Goal: Task Accomplishment & Management: Manage account settings

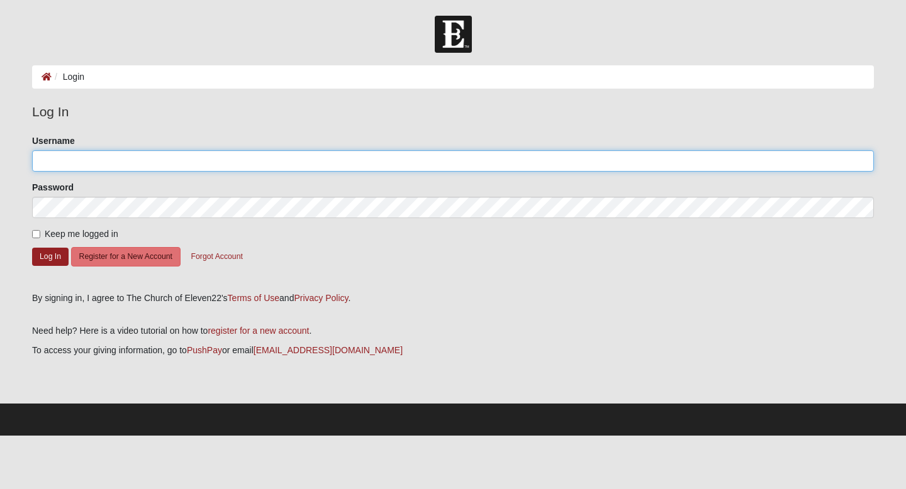
click at [145, 157] on input "Username" at bounding box center [453, 160] width 842 height 21
type input "rosalina8351"
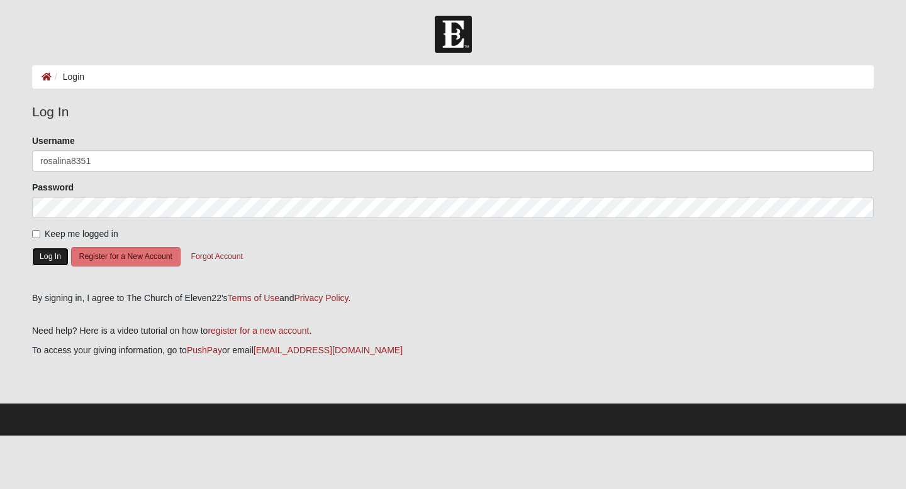
click at [45, 261] on button "Log In" at bounding box center [50, 257] width 36 height 18
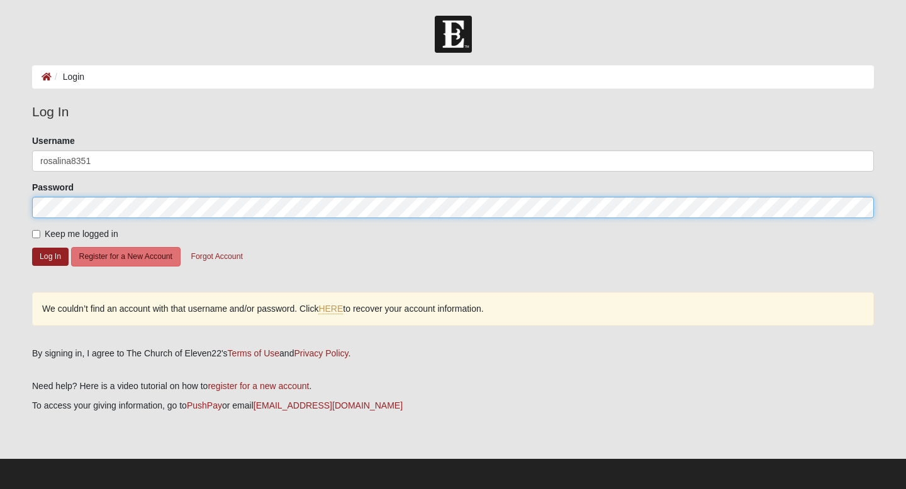
click at [32, 248] on button "Log In" at bounding box center [50, 257] width 36 height 18
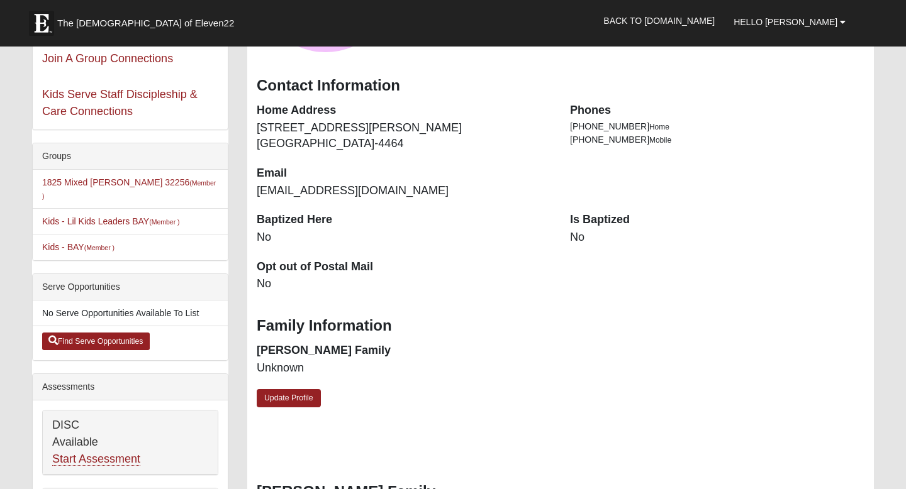
scroll to position [204, 0]
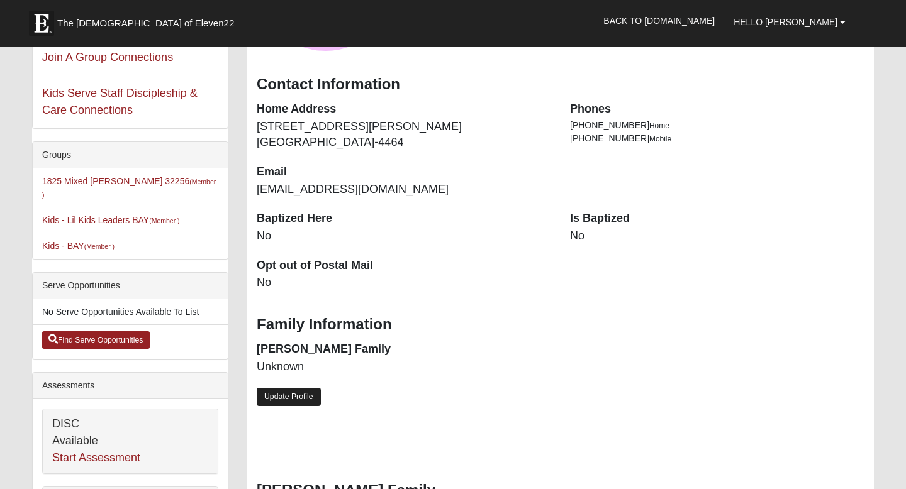
click at [305, 396] on link "Update Profile" at bounding box center [289, 397] width 64 height 18
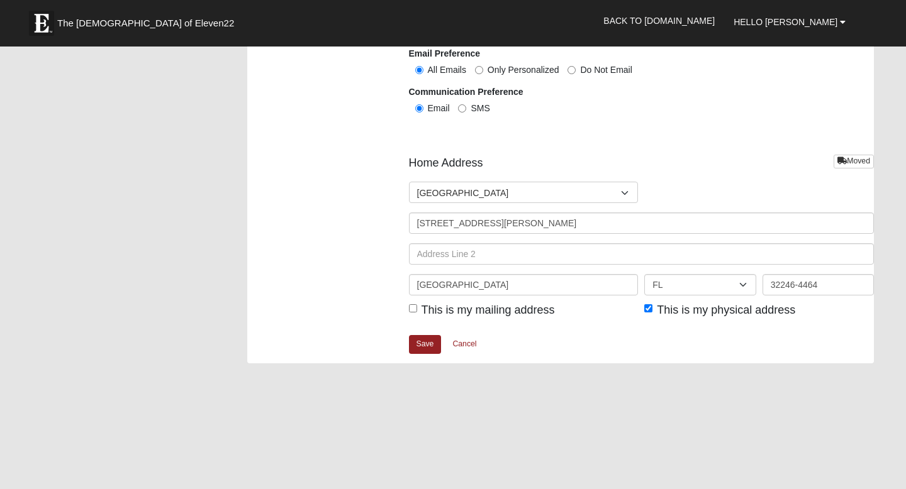
scroll to position [1475, 0]
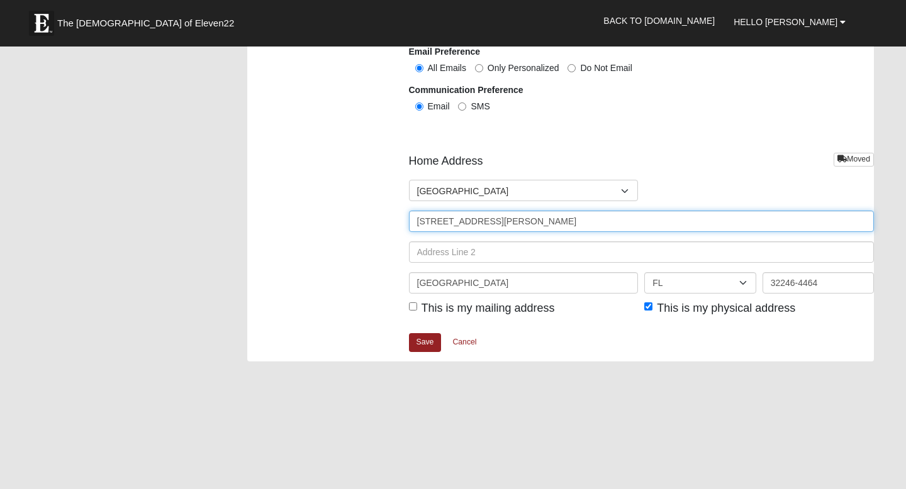
drag, startPoint x: 554, startPoint y: 227, endPoint x: 367, endPoint y: 226, distance: 186.2
type input "[STREET_ADDRESS]"
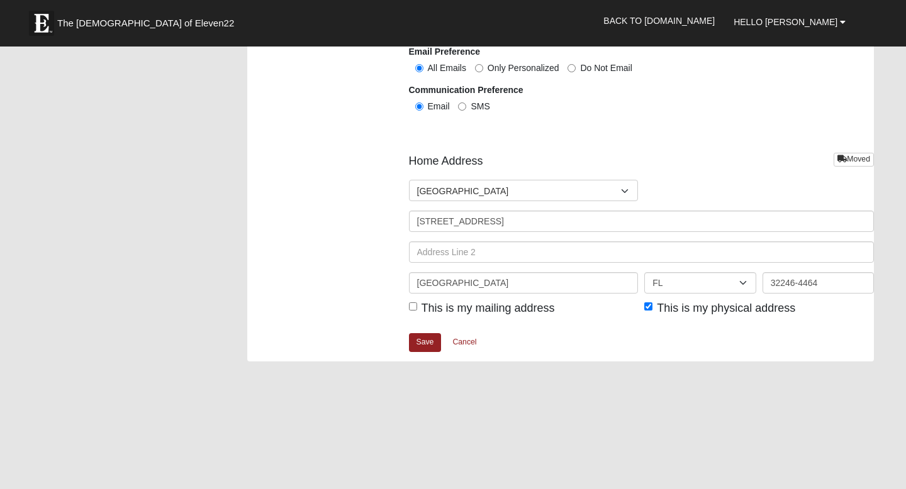
type input "[PERSON_NAME]"
type input "9172166035"
type input "Unit 503"
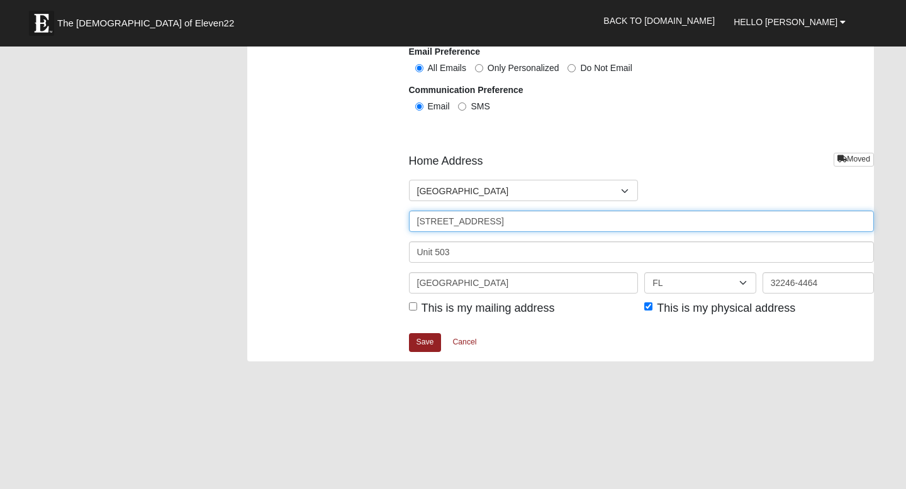
type input "[PHONE_NUMBER]"
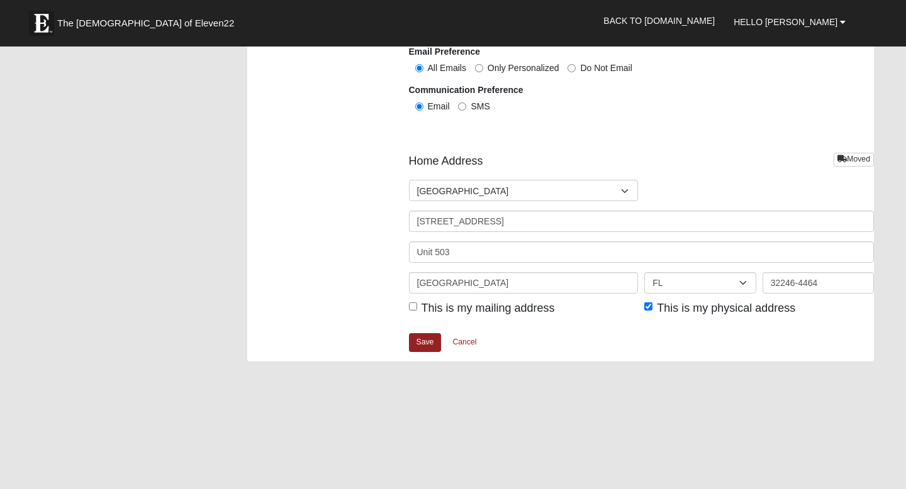
click at [486, 311] on span "This is my mailing address" at bounding box center [488, 308] width 133 height 13
click at [417, 311] on input "This is my mailing address" at bounding box center [413, 307] width 8 height 8
checkbox input "true"
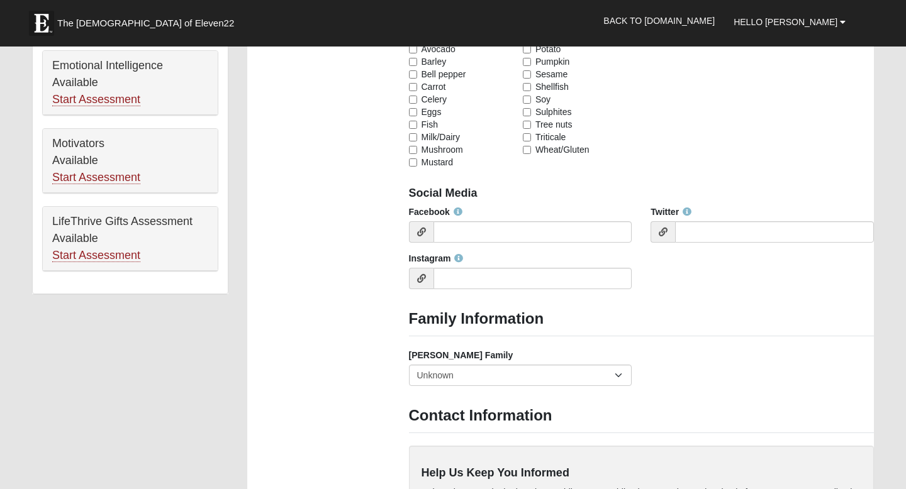
scroll to position [795, 0]
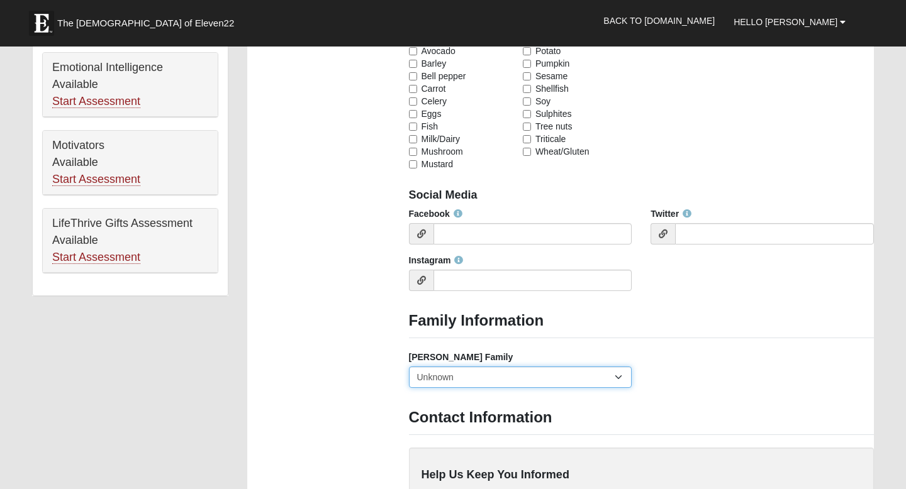
click at [478, 379] on select "Yes, we are a current [PERSON_NAME] family No, we are a former [PERSON_NAME] fa…" at bounding box center [520, 377] width 223 height 21
select select "2891"
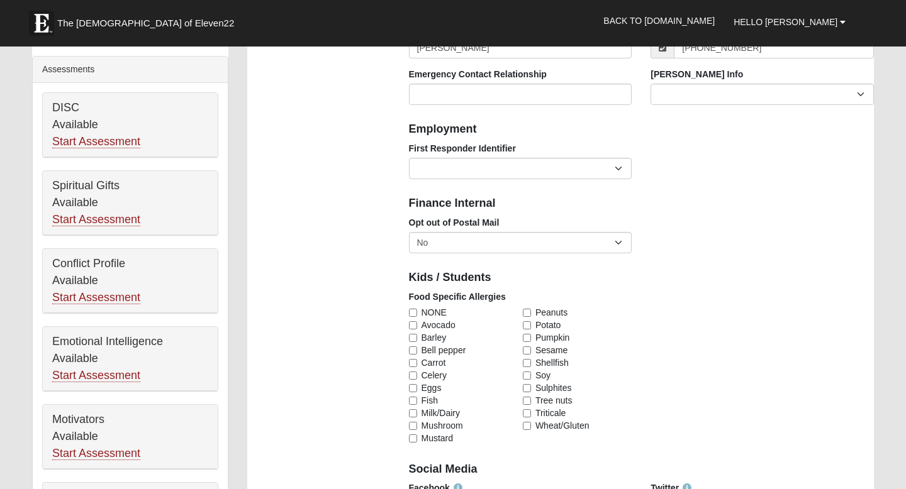
scroll to position [512, 0]
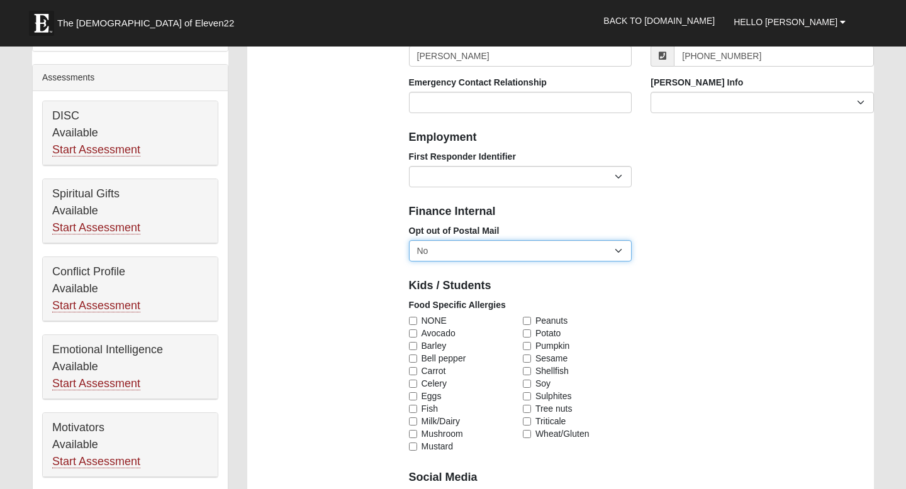
click at [513, 252] on select "No Yes" at bounding box center [520, 250] width 223 height 21
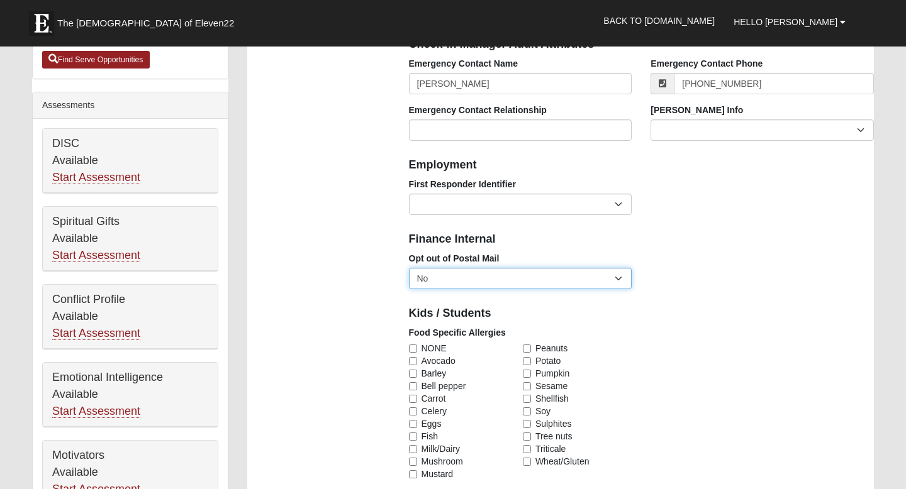
scroll to position [484, 0]
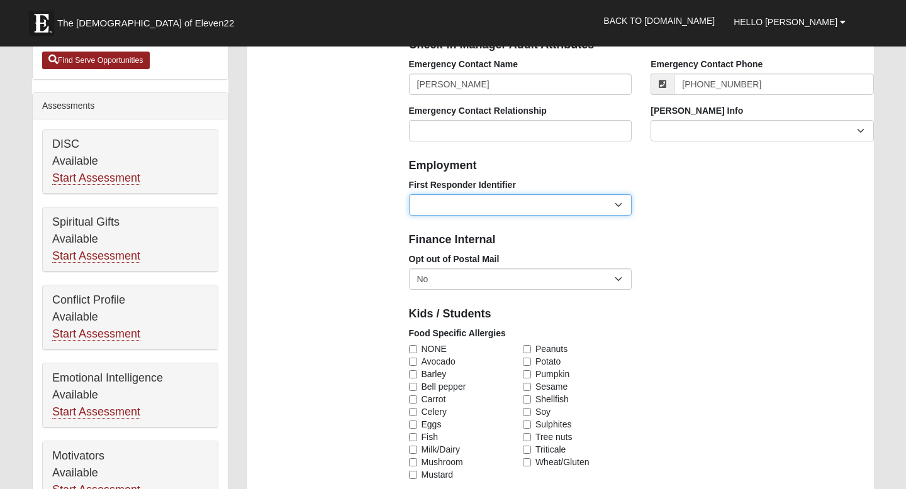
click at [503, 198] on select "EMT | Paramedic | Medical Firefighter | Fire Department Police Officer | Sherif…" at bounding box center [520, 204] width 223 height 21
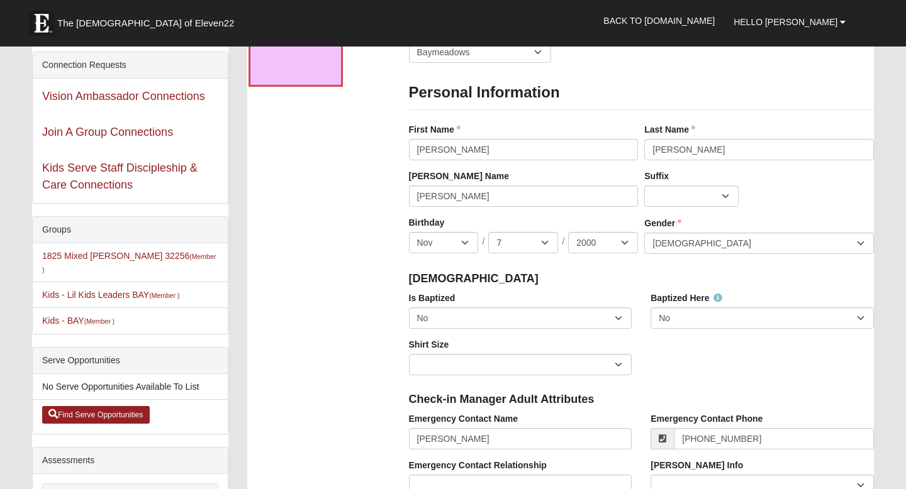
scroll to position [131, 0]
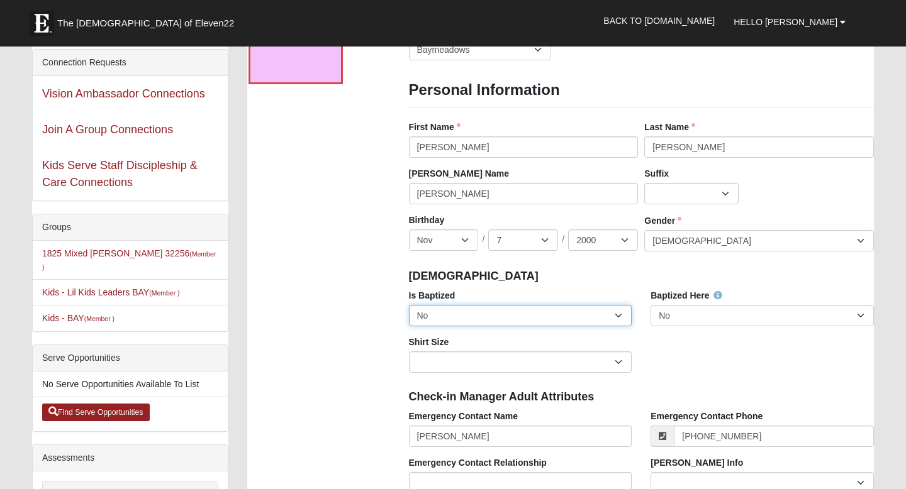
click at [517, 316] on select "No Yes" at bounding box center [520, 315] width 223 height 21
select select "True"
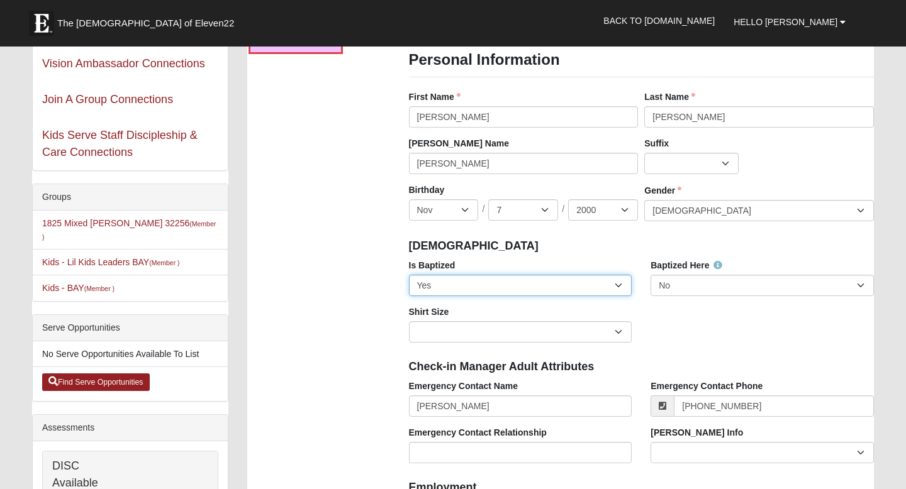
scroll to position [170, 0]
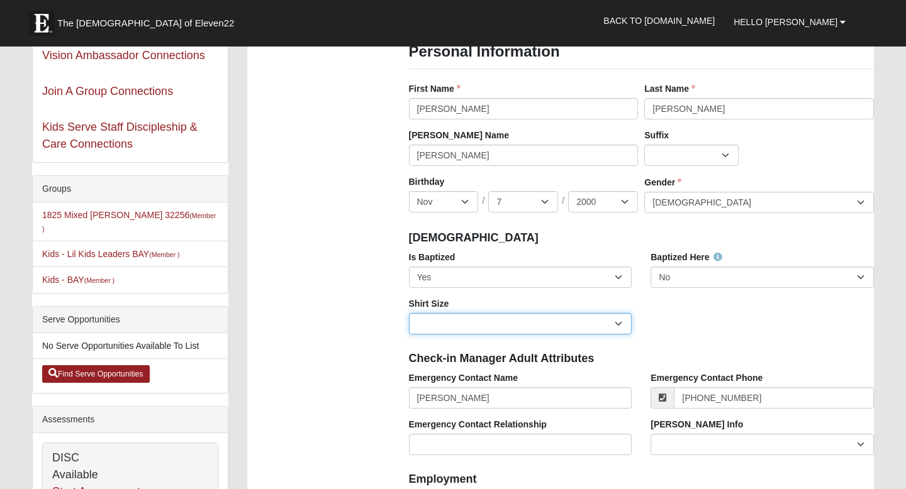
click at [569, 328] on select "Adult Small Adult Medium Adult Large Adult XL Adult XXL Adult 3XL Adult 4XL You…" at bounding box center [520, 323] width 223 height 21
select select "Adult Small"
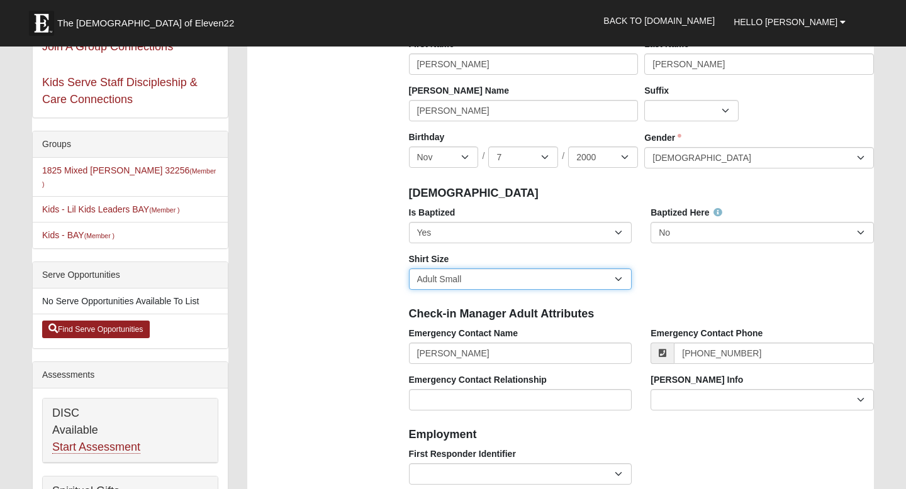
scroll to position [247, 0]
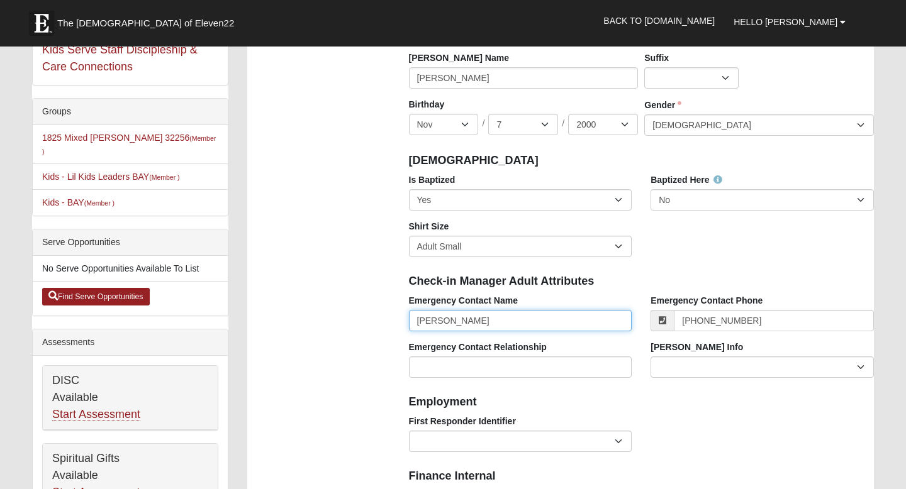
drag, startPoint x: 545, startPoint y: 316, endPoint x: 384, endPoint y: 323, distance: 160.6
type input "[PERSON_NAME]"
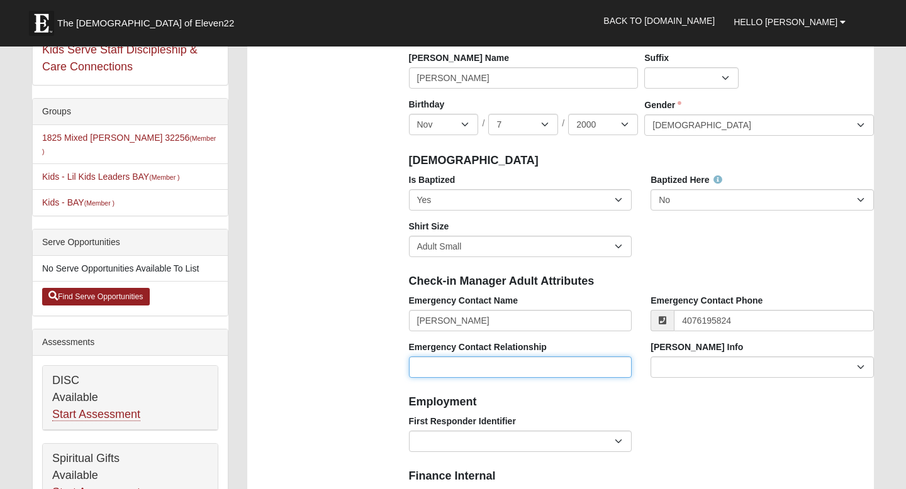
type input "[PHONE_NUMBER]"
type input "Mom"
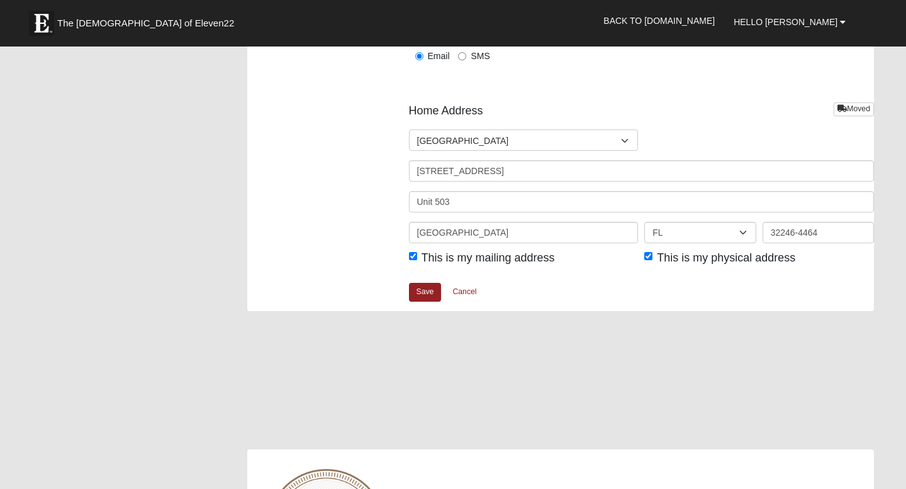
scroll to position [1528, 0]
click at [423, 289] on link "Save" at bounding box center [425, 290] width 33 height 18
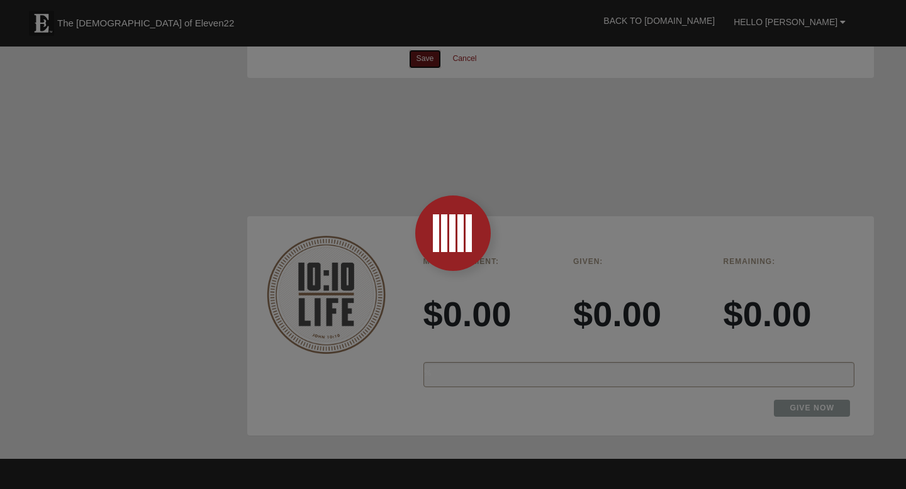
scroll to position [1761, 0]
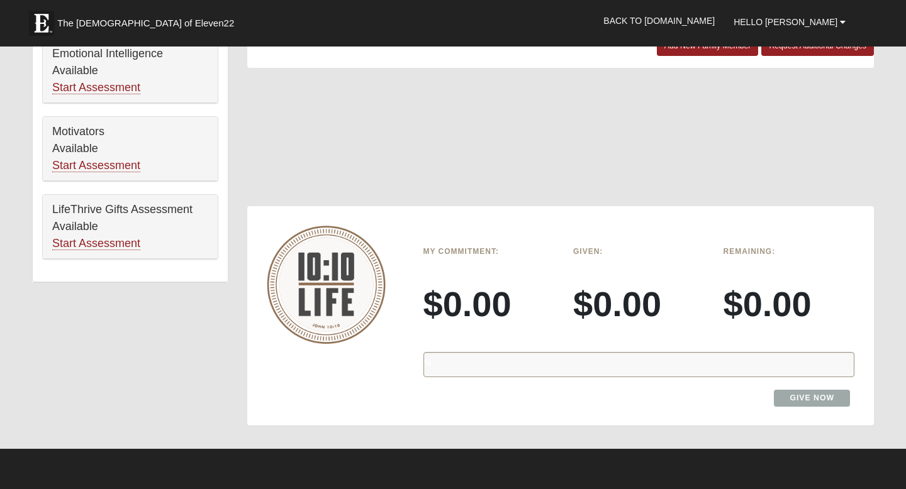
scroll to position [813, 0]
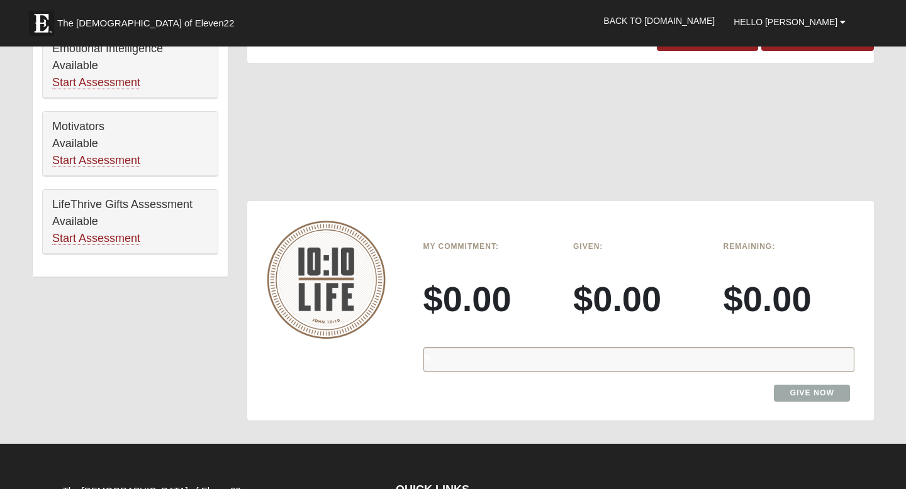
click at [615, 364] on div "%" at bounding box center [639, 359] width 432 height 25
click at [805, 398] on link "Give Now" at bounding box center [812, 393] width 76 height 17
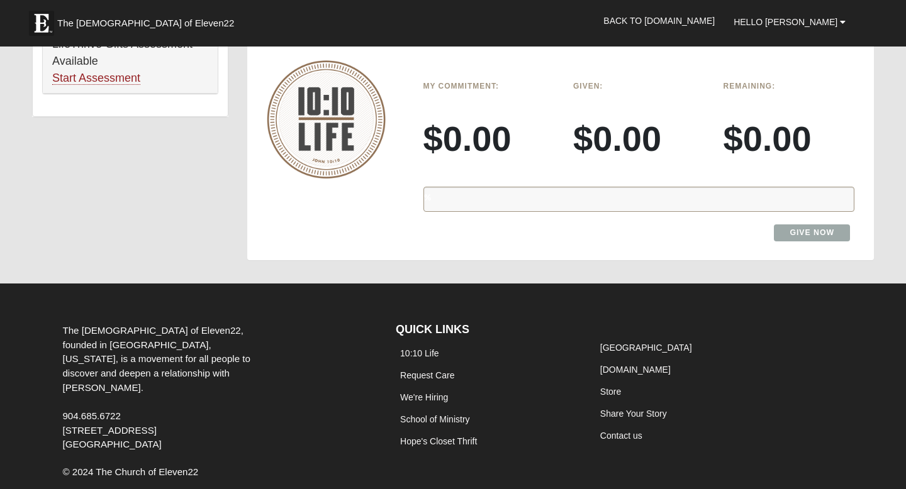
scroll to position [960, 0]
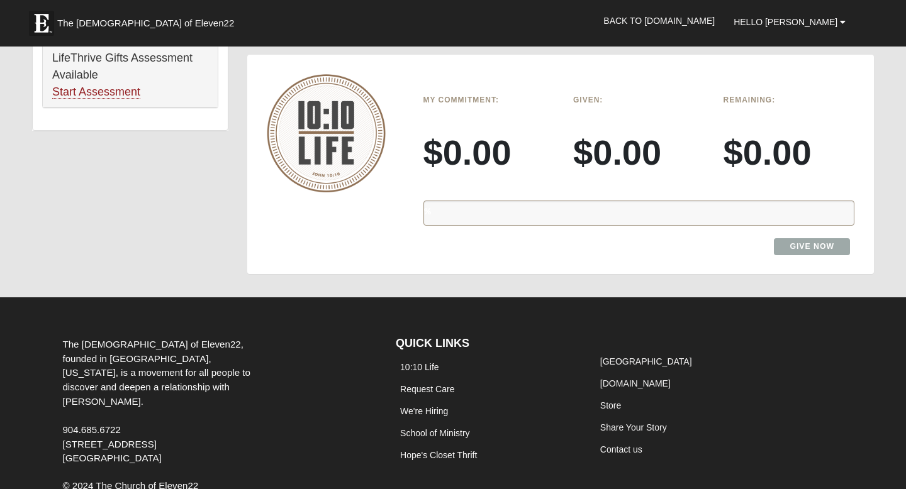
click at [534, 217] on div "%" at bounding box center [639, 213] width 432 height 25
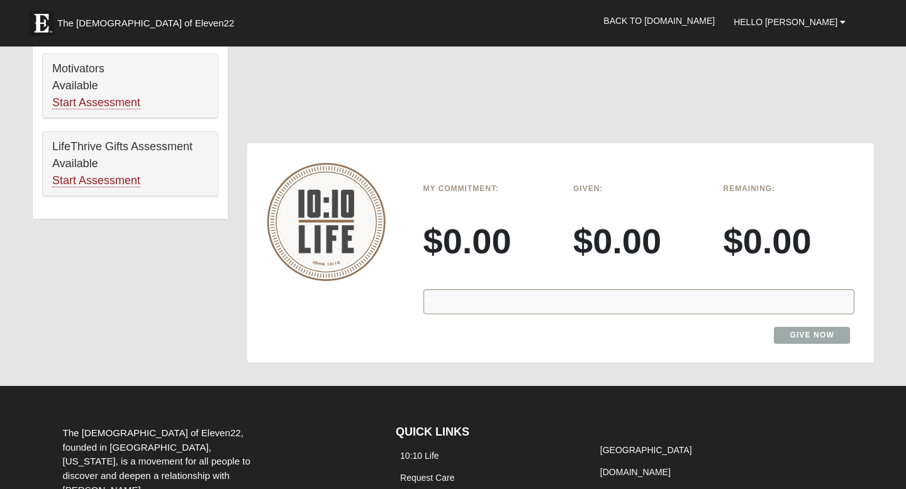
scroll to position [870, 0]
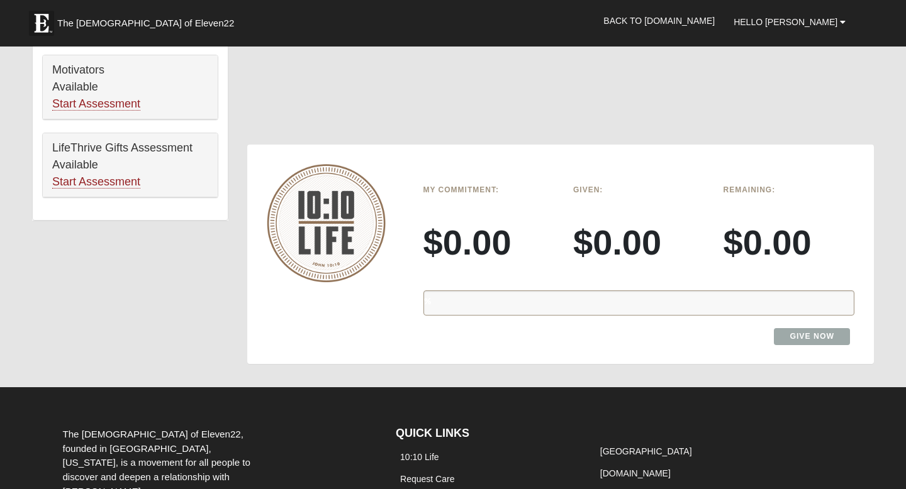
click at [675, 245] on h3 "$0.00" at bounding box center [638, 242] width 131 height 42
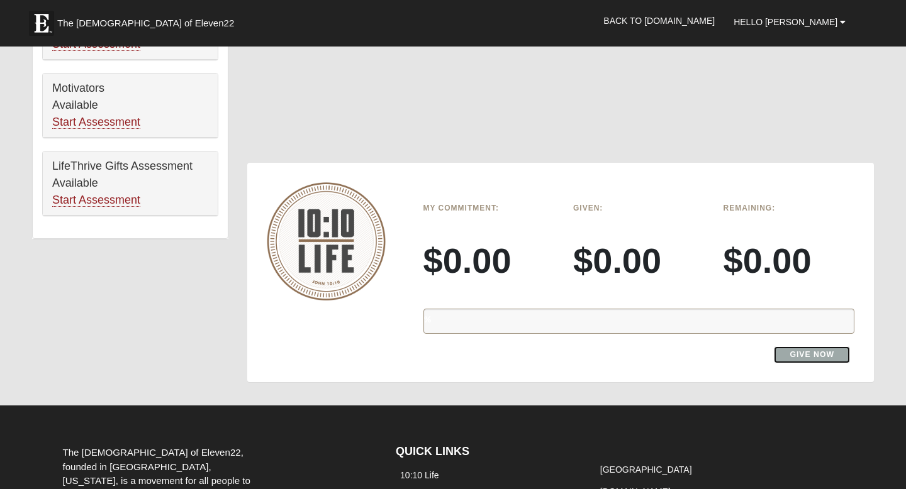
click at [815, 351] on link "Give Now" at bounding box center [812, 355] width 76 height 17
